Goal: Answer question/provide support

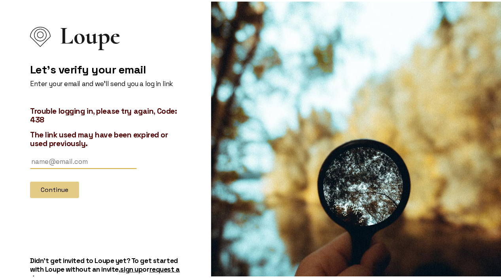
click at [61, 158] on input "text" at bounding box center [83, 160] width 107 height 15
type input "[EMAIL_ADDRESS][PERSON_NAME][DOMAIN_NAME]"
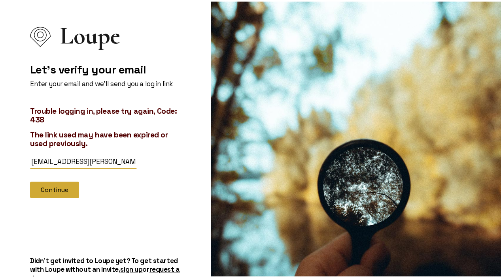
click at [51, 187] on button "Continue" at bounding box center [54, 188] width 49 height 17
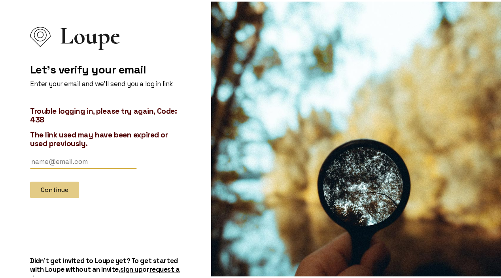
click at [67, 162] on input "text" at bounding box center [83, 160] width 107 height 15
type input "[EMAIL_ADDRESS][PERSON_NAME][DOMAIN_NAME]"
click at [62, 164] on input "text" at bounding box center [83, 160] width 107 height 15
type input "[EMAIL_ADDRESS][PERSON_NAME][DOMAIN_NAME]"
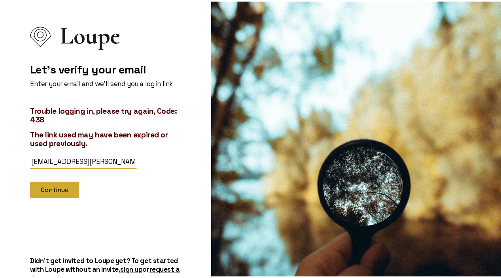
click at [58, 188] on button "Continue" at bounding box center [54, 188] width 49 height 17
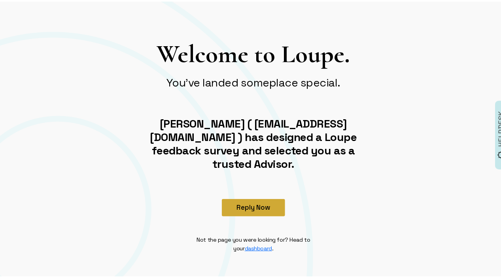
click at [257, 198] on button "Reply Now" at bounding box center [253, 206] width 63 height 17
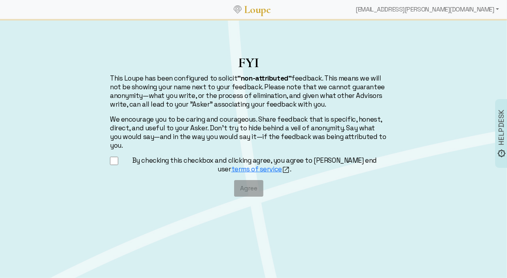
click at [116, 156] on input "By checking this checkbox and clicking agree, you agree to [PERSON_NAME] end us…" at bounding box center [114, 161] width 8 height 10
checkbox input "true"
click at [242, 180] on button "Agree" at bounding box center [248, 188] width 29 height 17
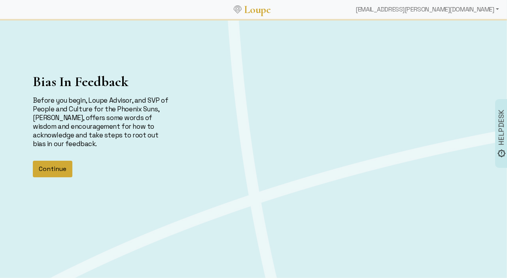
click at [56, 168] on button "Continue" at bounding box center [53, 169] width 40 height 17
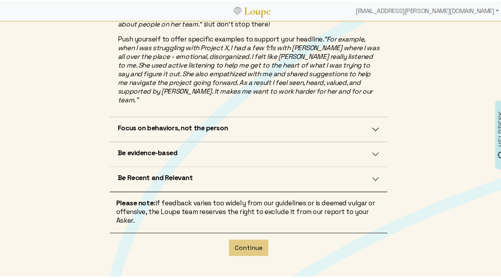
scroll to position [242, 0]
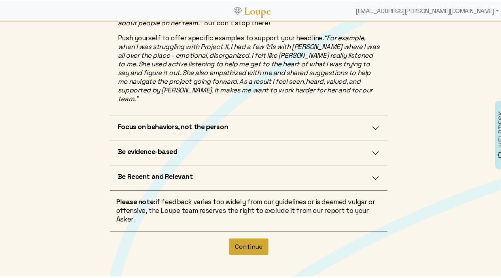
click at [252, 238] on button "Continue" at bounding box center [249, 245] width 40 height 17
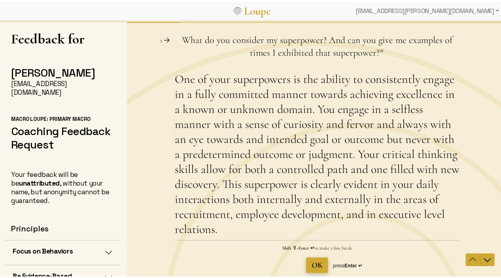
click at [314, 261] on span "OK" at bounding box center [316, 265] width 11 height 9
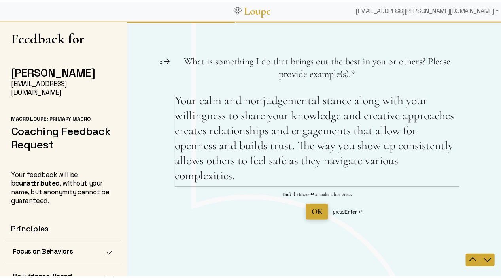
click at [315, 210] on span "OK" at bounding box center [316, 211] width 11 height 9
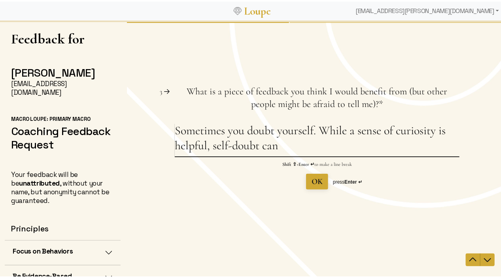
click at [319, 134] on textarea "Sometimes you doubt yourself. While a sense of curiosity is helpful, self-doubt…" at bounding box center [316, 139] width 285 height 33
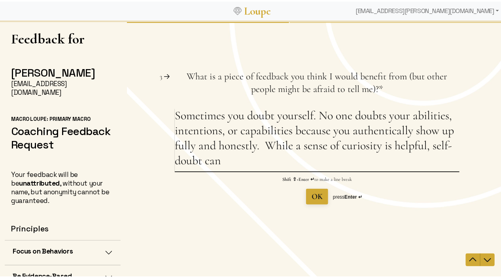
click at [253, 146] on textarea "Sometimes you doubt yourself. No one doubts your abilities, intentions, or capa…" at bounding box center [316, 139] width 285 height 63
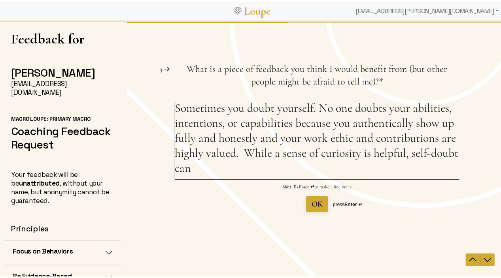
click at [312, 110] on textarea "Sometimes you doubt yourself. No one doubts your abilities, intentions, or capa…" at bounding box center [316, 140] width 285 height 78
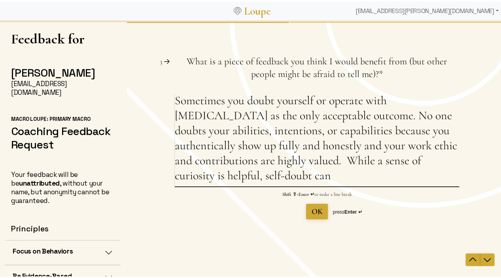
drag, startPoint x: 243, startPoint y: 163, endPoint x: 249, endPoint y: 173, distance: 11.7
click at [249, 173] on textarea "Sometimes you doubt yourself or operate with perfectionism as the only acceptab…" at bounding box center [316, 139] width 285 height 93
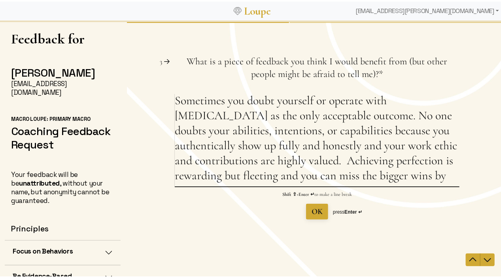
click at [241, 162] on textarea "Sometimes you doubt yourself or operate with perfectionism as the only acceptab…" at bounding box center [316, 139] width 285 height 93
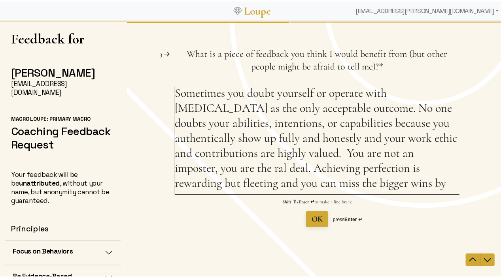
drag, startPoint x: 232, startPoint y: 155, endPoint x: 174, endPoint y: 157, distance: 57.7
click at [174, 157] on textarea "Sometimes you doubt yourself or operate with perfectionism as the only acceptab…" at bounding box center [316, 140] width 285 height 108
click at [300, 189] on textarea "Sometimes you doubt yourself or operate with perfectionism as the only acceptab…" at bounding box center [316, 140] width 285 height 108
click at [450, 182] on textarea "Sometimes you doubt yourself or operate with perfectionism as the only acceptab…" at bounding box center [316, 140] width 285 height 108
drag, startPoint x: 358, startPoint y: 185, endPoint x: 429, endPoint y: 188, distance: 70.8
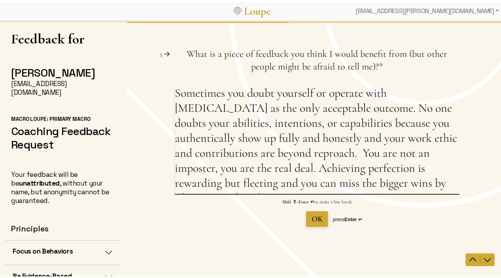
click at [429, 188] on textarea "Sometimes you doubt yourself or operate with perfectionism as the only acceptab…" at bounding box center [316, 140] width 285 height 108
click at [429, 189] on textarea "Sometimes you doubt yourself or operate with perfectionism as the only acceptab…" at bounding box center [316, 140] width 285 height 108
click at [443, 186] on textarea "Sometimes you doubt yourself or operate with perfectionism as the only acceptab…" at bounding box center [316, 140] width 285 height 108
click at [445, 185] on textarea "Sometimes you doubt yourself or operate with perfectionism as the only acceptab…" at bounding box center [316, 140] width 285 height 108
click at [208, 111] on textarea "Sometimes you doubt yourself or operate with perfectionism as the only acceptab…" at bounding box center [316, 140] width 285 height 108
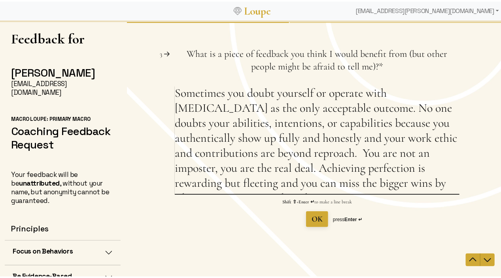
click at [208, 111] on textarea "Sometimes you doubt yourself or operate with perfectionism as the only acceptab…" at bounding box center [316, 140] width 285 height 108
click at [224, 111] on textarea "Sometimes you doubt yourself or operate with perfectionism as the only acceptab…" at bounding box center [316, 140] width 285 height 108
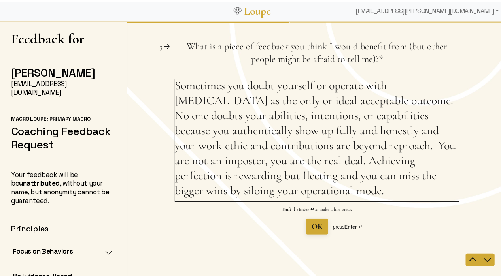
click at [270, 192] on textarea "Sometimes you doubt yourself or operate with perfectionism as the only or ideal…" at bounding box center [316, 139] width 285 height 123
click at [339, 190] on textarea "Sometimes you doubt yourself or operate with perfectionism as the only or ideal…" at bounding box center [316, 139] width 285 height 123
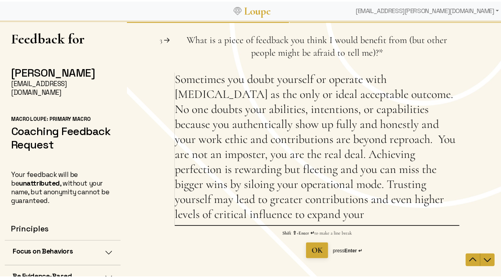
drag, startPoint x: 240, startPoint y: 208, endPoint x: 189, endPoint y: 211, distance: 51.1
click at [189, 211] on textarea "Sometimes you doubt yourself or operate with perfectionism as the only or ideal…" at bounding box center [316, 148] width 285 height 153
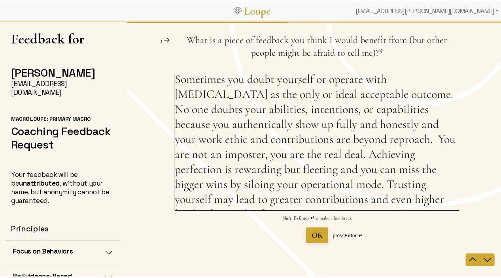
click at [338, 187] on textarea "Sometimes you doubt yourself or operate with perfectionism as the only or ideal…" at bounding box center [316, 141] width 285 height 138
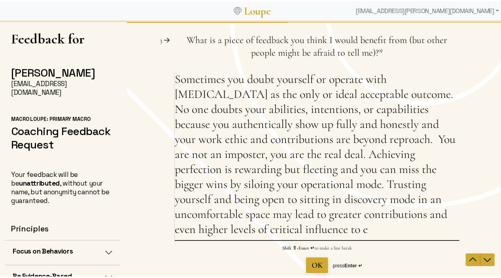
click at [278, 218] on textarea "Sometimes you doubt yourself or operate with perfectionism as the only or ideal…" at bounding box center [316, 156] width 285 height 168
click at [232, 230] on textarea "Sometimes you doubt yourself or operate with perfectionism as the only or ideal…" at bounding box center [316, 156] width 285 height 168
type textarea "Sometimes you doubt yourself or operate with perfectionism as the only or ideal…"
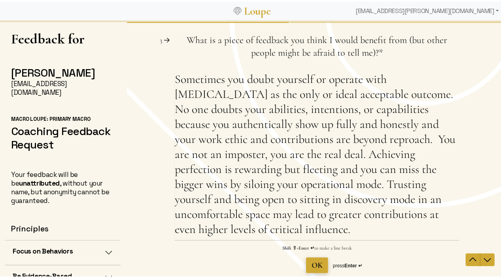
click at [314, 268] on span "OK" at bounding box center [316, 265] width 11 height 9
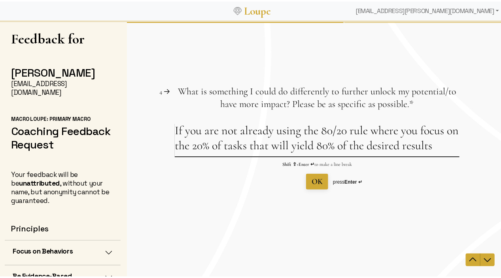
click at [436, 149] on textarea "If you are not already using the 80/20 rule where you focus on the 20% of tasks…" at bounding box center [316, 139] width 285 height 33
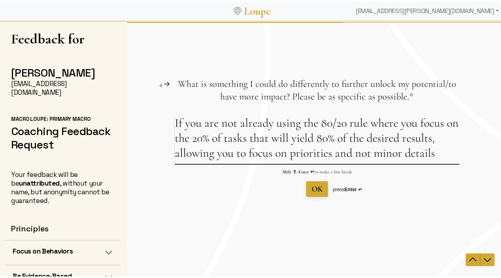
drag, startPoint x: 273, startPoint y: 126, endPoint x: 170, endPoint y: 126, distance: 102.8
click at [170, 126] on div "Question 4 4 What is something I could do differently to further unlock my pote…" at bounding box center [316, 137] width 380 height 119
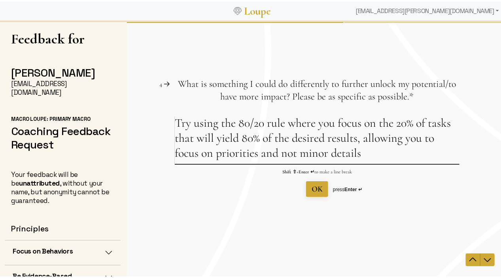
click at [369, 157] on textarea "Try using the 80/20 rule where you focus on the 20% of tasks that will yield 80…" at bounding box center [316, 140] width 285 height 48
click at [174, 124] on textarea "Try using the 80/20 rule where you focus on the 20% of tasks that will yield 80…" at bounding box center [316, 140] width 285 height 48
click at [367, 157] on textarea "Try using the 80/20 rule where you focus on the 20% of tasks that will yield 80…" at bounding box center [316, 140] width 285 height 48
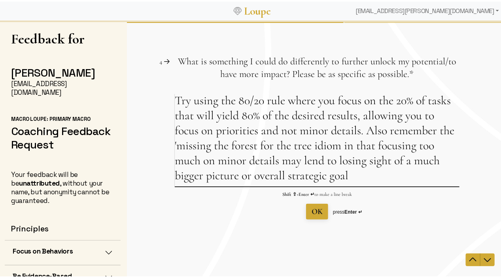
click at [174, 145] on textarea "Try using the 80/20 rule where you focus on the 20% of tasks that will yield 80…" at bounding box center [316, 139] width 285 height 93
click at [349, 178] on textarea "Try using the 80/20 rule where you focus on the 20% of tasks that will yield 80…" at bounding box center [316, 139] width 285 height 93
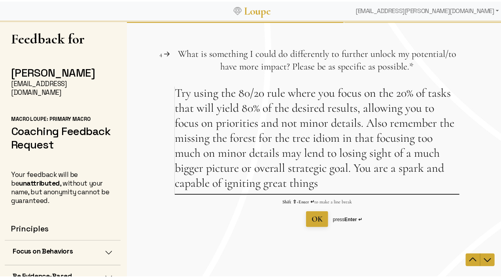
click at [324, 184] on textarea "Try using the 80/20 rule where you focus on the 20% of tasks that will yield 80…" at bounding box center [316, 140] width 285 height 108
click at [316, 184] on textarea "Try using the 80/20 rule where you focus on the 20% of tasks that will yield 80…" at bounding box center [316, 140] width 285 height 108
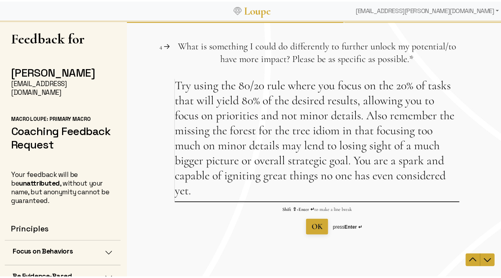
click at [316, 184] on textarea "Try using the 80/20 rule where you focus on the 20% of tasks that will yield 80…" at bounding box center [316, 139] width 285 height 123
type textarea "Try using the 80/20 rule where you focus on the 20% of tasks that will yield 80…"
click at [317, 228] on span "OK" at bounding box center [316, 226] width 11 height 9
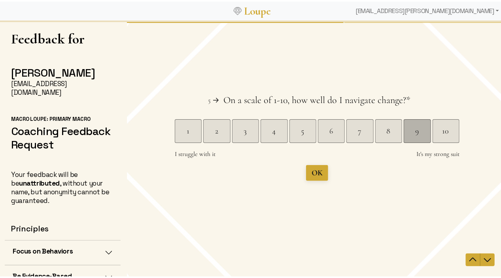
click at [420, 135] on div "9" at bounding box center [416, 131] width 26 height 11
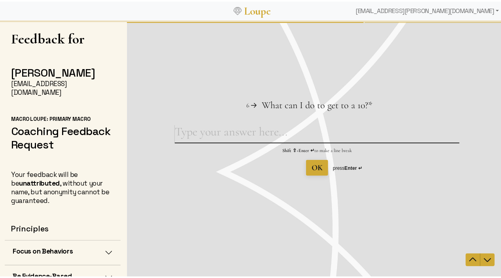
click at [245, 134] on textarea "What can I do to get to a 10? This question is required." at bounding box center [316, 134] width 285 height 18
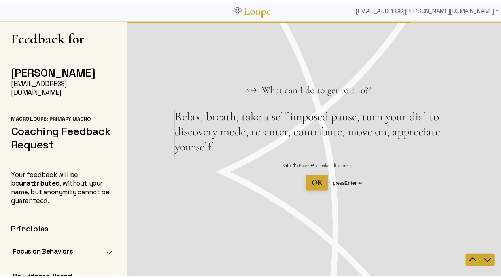
type textarea "Relax, breath, take a self imposed pause, turn your dial to discovery mode, re-…"
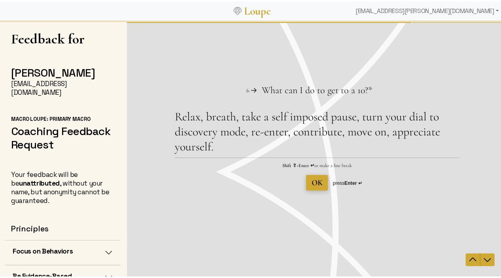
click at [316, 188] on span "OK" at bounding box center [316, 182] width 11 height 11
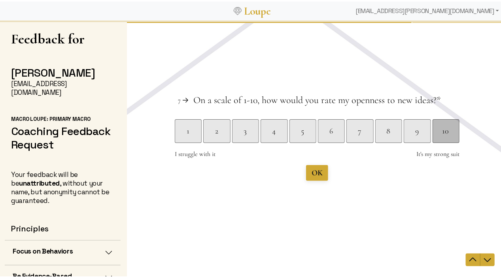
click at [445, 133] on div "10" at bounding box center [445, 131] width 26 height 11
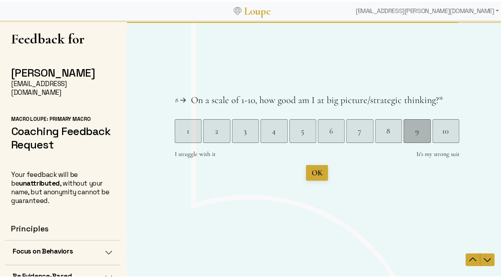
click at [412, 132] on div "9" at bounding box center [416, 131] width 26 height 11
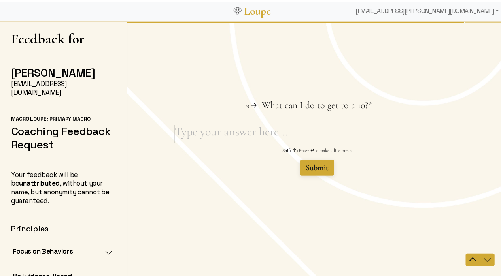
click at [193, 134] on textarea "What can I do to get to a 10? This question is required." at bounding box center [316, 134] width 285 height 18
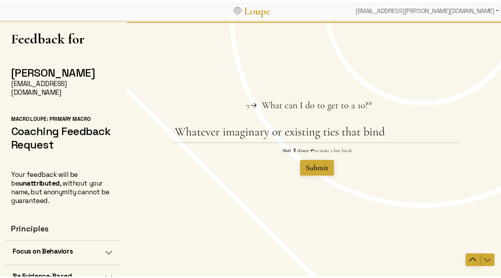
click at [469, 259] on icon "Navigate to previous question" at bounding box center [472, 260] width 7 height 4
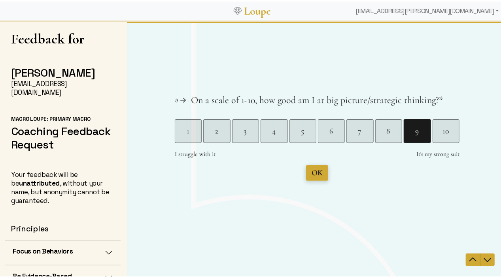
click at [315, 176] on span "OK" at bounding box center [316, 172] width 11 height 9
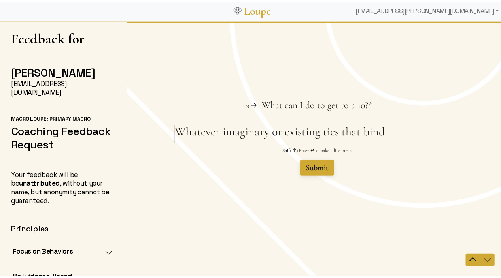
click at [383, 135] on textarea "Whatever imaginary or existing ties that bind" at bounding box center [316, 134] width 285 height 18
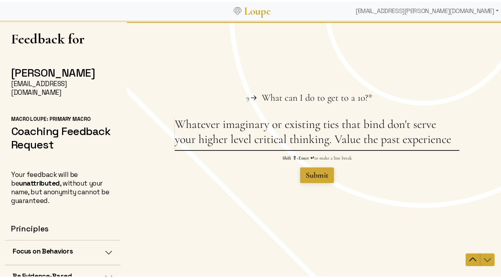
click at [401, 144] on textarea "Whatever imaginary or existing ties that bind don't serve your higher level cri…" at bounding box center [316, 133] width 285 height 33
click at [452, 138] on textarea "Whatever imaginary or existing ties that bind don't serve your higher level cri…" at bounding box center [316, 133] width 285 height 33
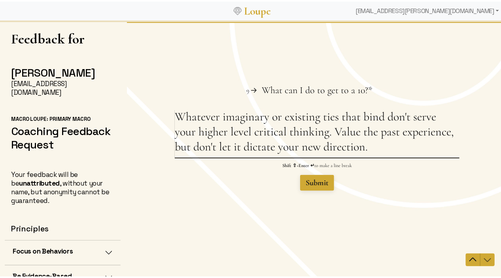
click at [451, 135] on textarea "Whatever imaginary or existing ties that bind don't serve your higher level cri…" at bounding box center [316, 133] width 285 height 48
click at [450, 134] on textarea "Whatever imaginary or existing ties that bind don't serve your higher level cri…" at bounding box center [316, 133] width 285 height 48
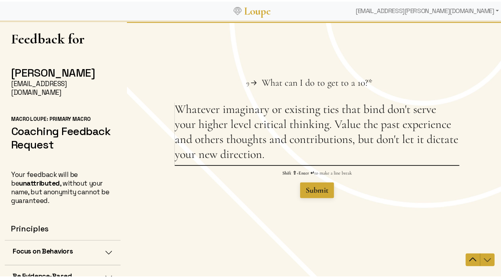
click at [419, 141] on textarea "Whatever imaginary or existing ties that bind don't serve your higher level cri…" at bounding box center [316, 133] width 285 height 63
click at [337, 156] on textarea "Whatever imaginary or existing ties that bind don't serve your higher level cri…" at bounding box center [316, 133] width 285 height 63
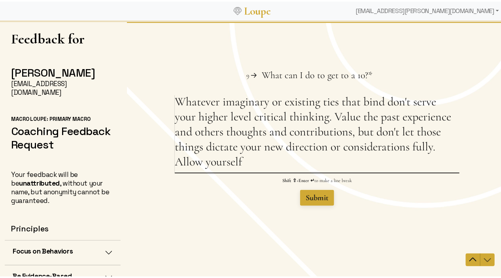
click at [276, 134] on textarea "Whatever imaginary or existing ties that bind don't serve your higher level cri…" at bounding box center [316, 133] width 285 height 78
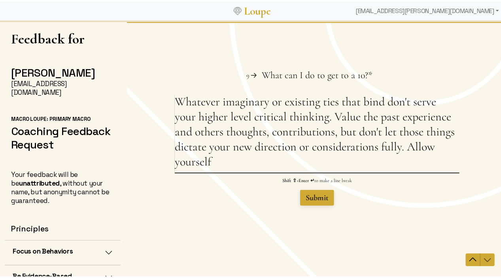
click at [335, 135] on textarea "Whatever imaginary or existing ties that bind don't serve your higher level cri…" at bounding box center [316, 133] width 285 height 78
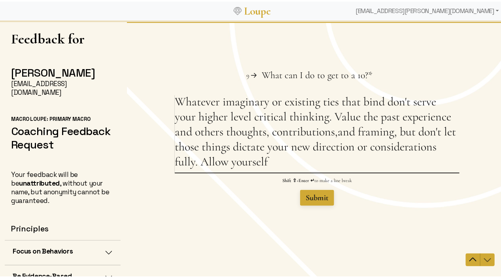
click at [335, 135] on textarea "Whatever imaginary or existing ties that bind don't serve your higher level cri…" at bounding box center [316, 133] width 285 height 78
click at [269, 164] on textarea "Whatever imaginary or existing ties that bind don't serve your higher level cri…" at bounding box center [316, 133] width 285 height 78
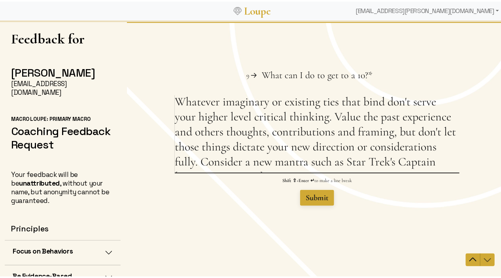
click at [346, 165] on textarea "Whatever imaginary or existing ties that bind don't serve your higher level cri…" at bounding box center [316, 133] width 285 height 78
click at [309, 164] on textarea "Whatever imaginary or existing ties that bind don't serve your higher level cri…" at bounding box center [316, 133] width 285 height 78
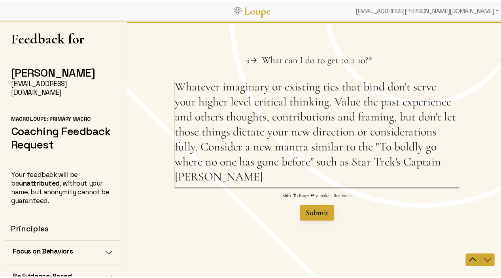
drag, startPoint x: 316, startPoint y: 164, endPoint x: 345, endPoint y: 164, distance: 29.6
click at [345, 164] on textarea "Whatever imaginary or existing ties that bind don't serve your higher level cri…" at bounding box center [316, 133] width 285 height 108
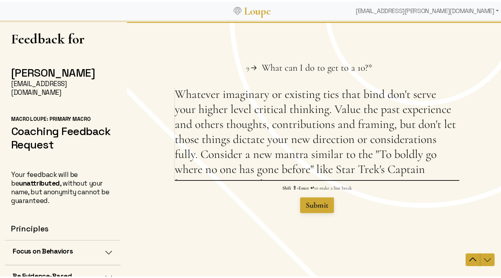
click at [449, 172] on textarea "Whatever imaginary or existing ties that bind don't serve your higher level cri…" at bounding box center [316, 133] width 285 height 93
type textarea "Whatever imaginary or existing ties that bind don't serve your higher level cri…"
click at [317, 202] on span "Submit" at bounding box center [316, 205] width 23 height 9
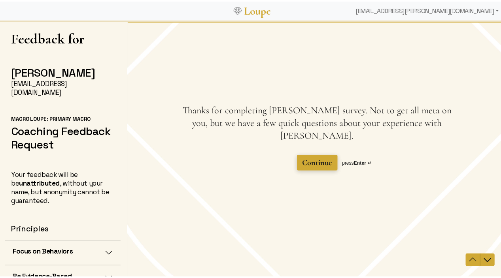
click at [321, 158] on span "Continue" at bounding box center [317, 162] width 30 height 9
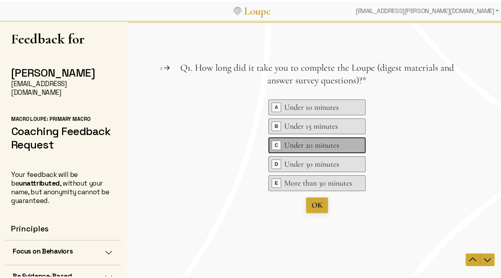
click at [274, 143] on span "C" at bounding box center [276, 145] width 9 height 9
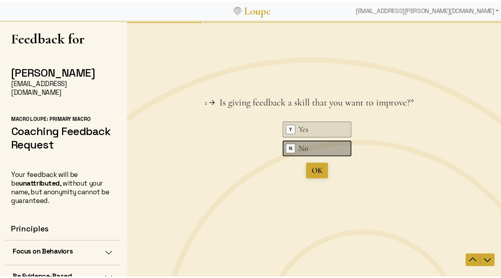
click at [304, 148] on div "No" at bounding box center [318, 148] width 40 height 11
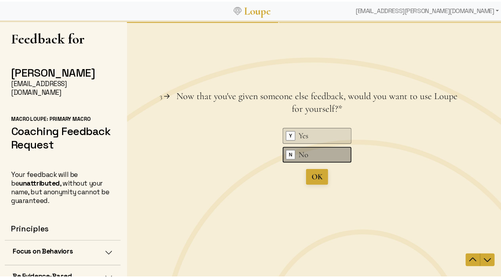
click at [311, 158] on div "No" at bounding box center [318, 154] width 40 height 11
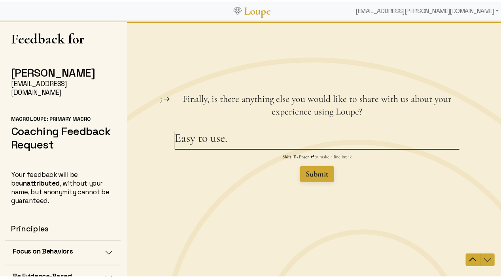
type textarea "Easy to use."
click at [311, 172] on span "Submit" at bounding box center [316, 174] width 23 height 9
